Goal: Check status: Check status

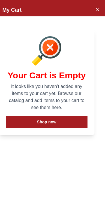
click at [97, 11] on icon "Close Account" at bounding box center [97, 9] width 5 height 7
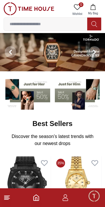
click at [8, 195] on line at bounding box center [6, 195] width 5 height 0
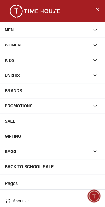
click at [101, 8] on button "Close Menu" at bounding box center [97, 9] width 9 height 9
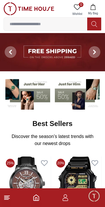
click at [68, 199] on icon "button" at bounding box center [66, 199] width 6 height 3
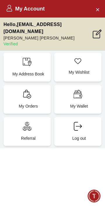
click at [34, 90] on div "My Orders" at bounding box center [27, 99] width 47 height 29
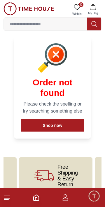
scroll to position [0, 54]
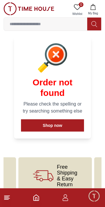
click at [72, 164] on span "Free Shipping & Easy Return" at bounding box center [67, 175] width 20 height 23
click at [56, 168] on div "Free Shipping & Easy Return" at bounding box center [55, 175] width 74 height 37
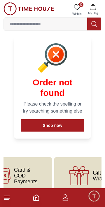
scroll to position [0, 202]
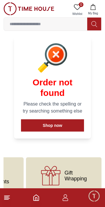
click at [7, 199] on line at bounding box center [6, 199] width 4 height 0
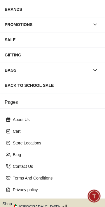
scroll to position [106, 0]
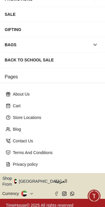
click at [39, 180] on button "Shop From [GEOGRAPHIC_DATA]" at bounding box center [33, 181] width 63 height 12
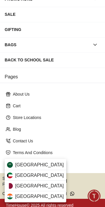
click at [36, 185] on div "[GEOGRAPHIC_DATA]" at bounding box center [36, 185] width 62 height 11
